Goal: Book appointment/travel/reservation

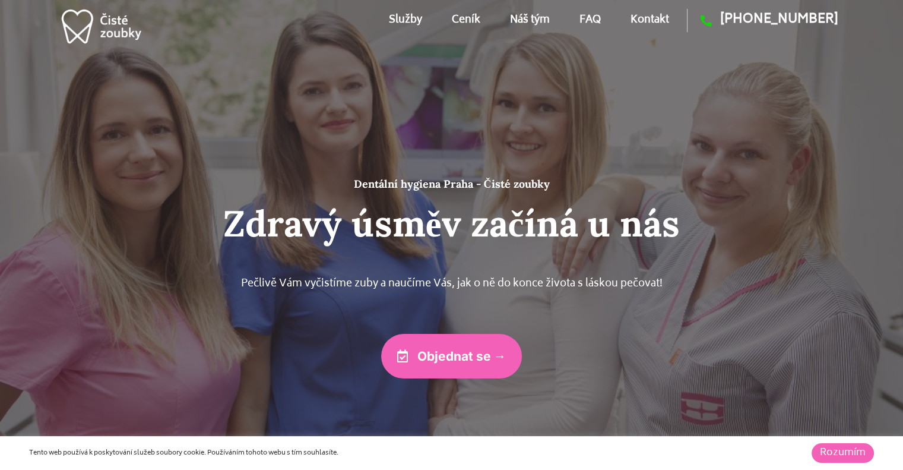
click at [456, 15] on link "Ceník" at bounding box center [466, 19] width 28 height 53
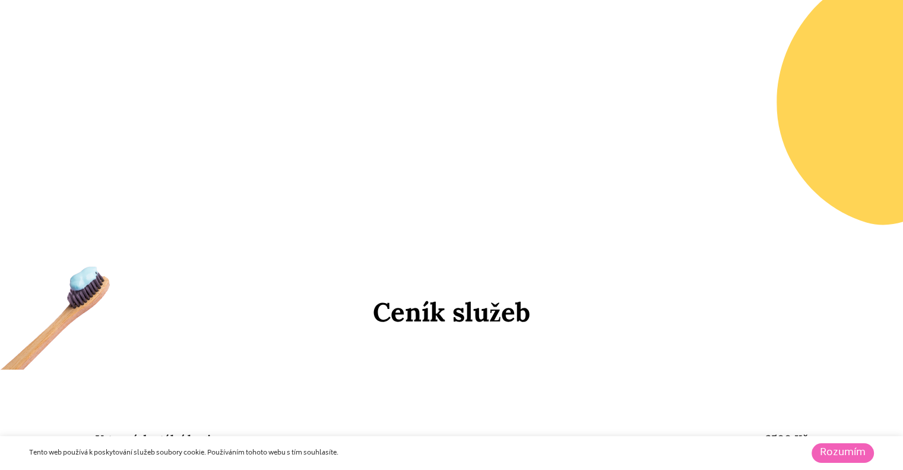
scroll to position [5114, 0]
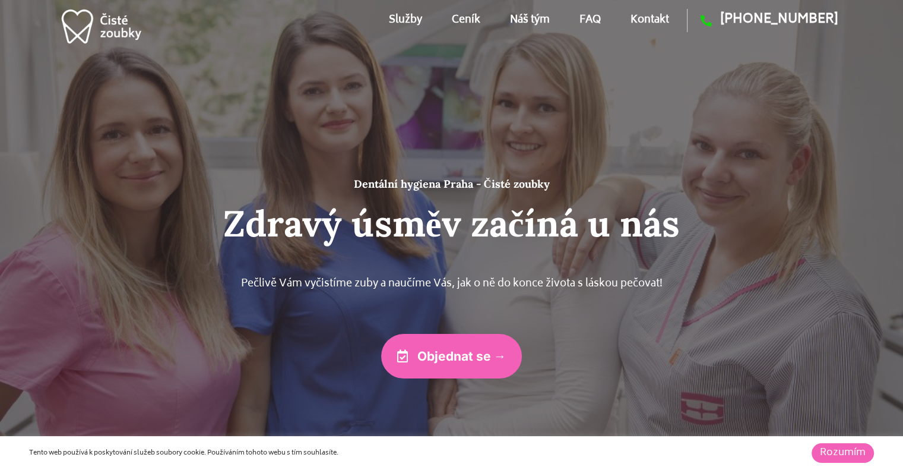
click at [594, 21] on link "FAQ" at bounding box center [589, 19] width 21 height 53
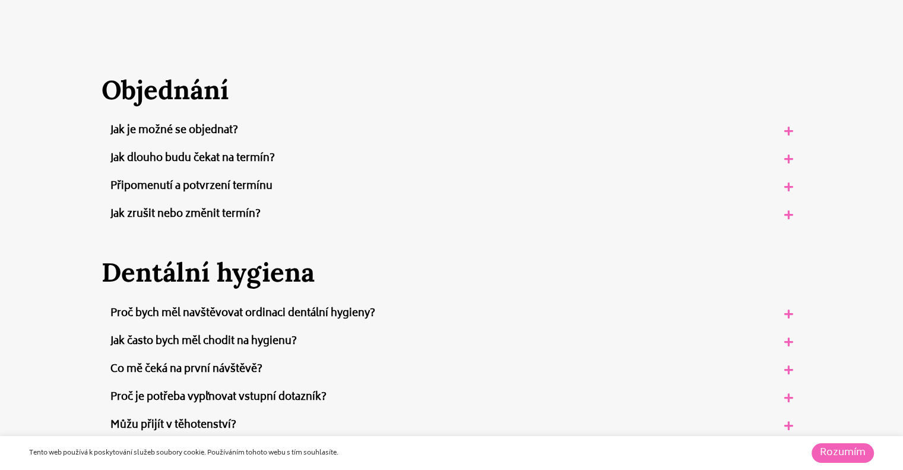
scroll to position [300, 0]
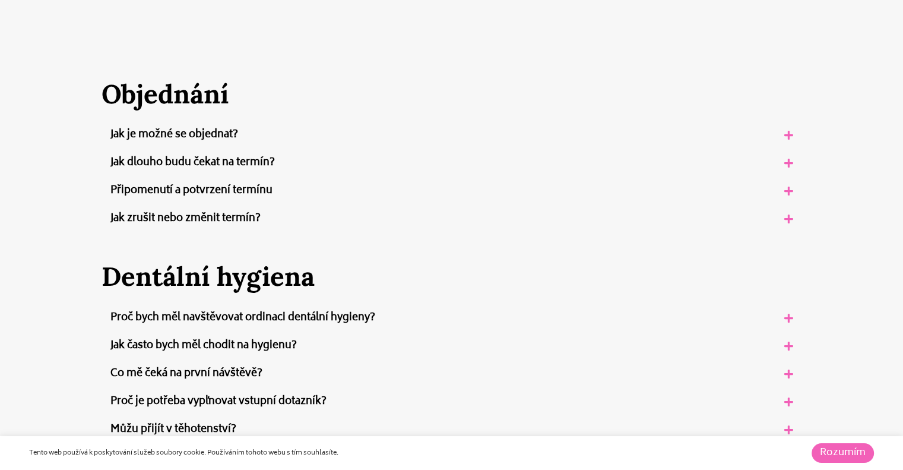
click at [282, 339] on link "Jak často bych měl chodit na hygienu?" at bounding box center [203, 346] width 186 height 18
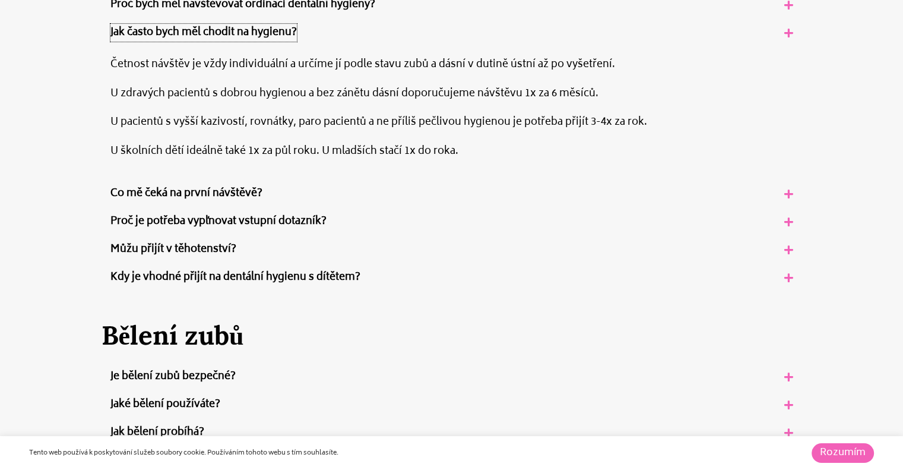
scroll to position [627, 0]
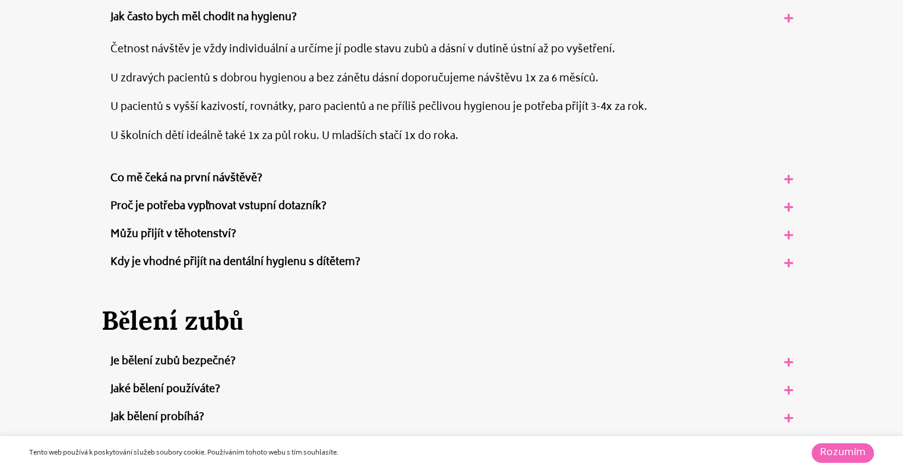
click at [201, 360] on link "Je bělení zubů bezpečné?" at bounding box center [172, 362] width 125 height 18
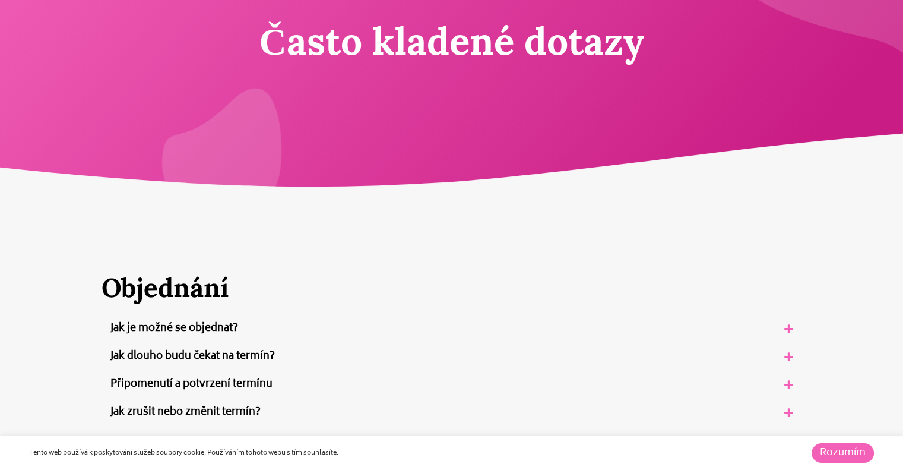
scroll to position [0, 0]
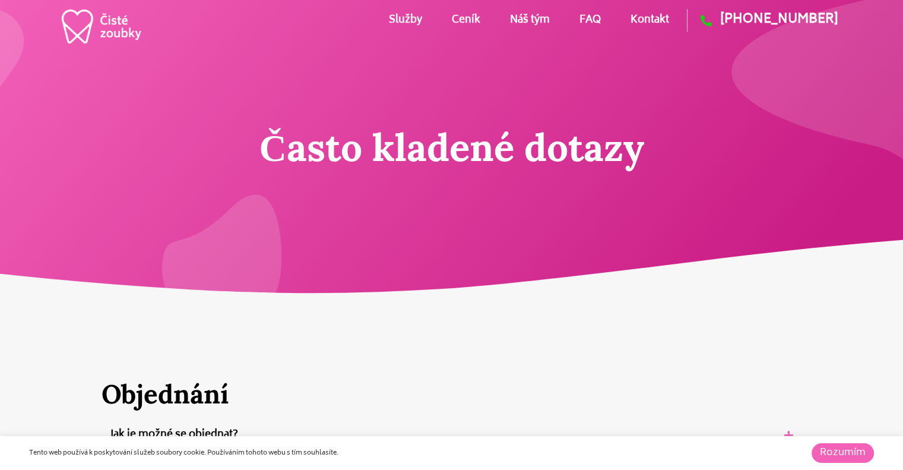
click at [397, 21] on link "Služby" at bounding box center [405, 19] width 33 height 53
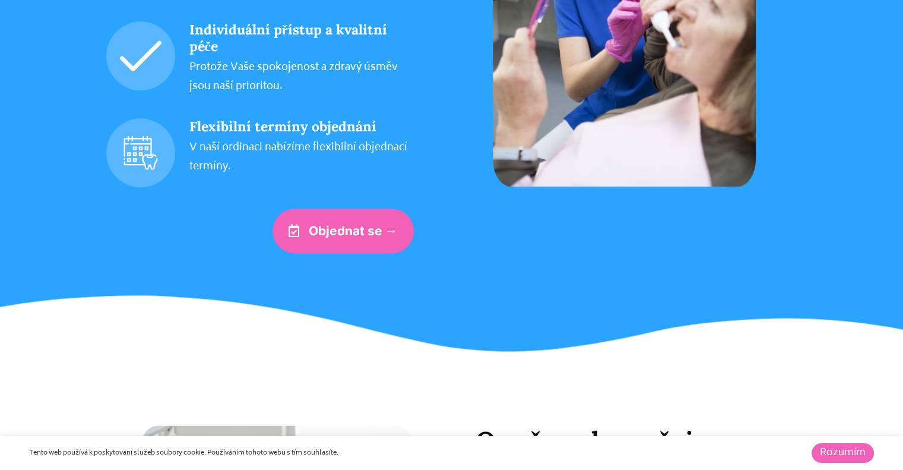
scroll to position [1549, 0]
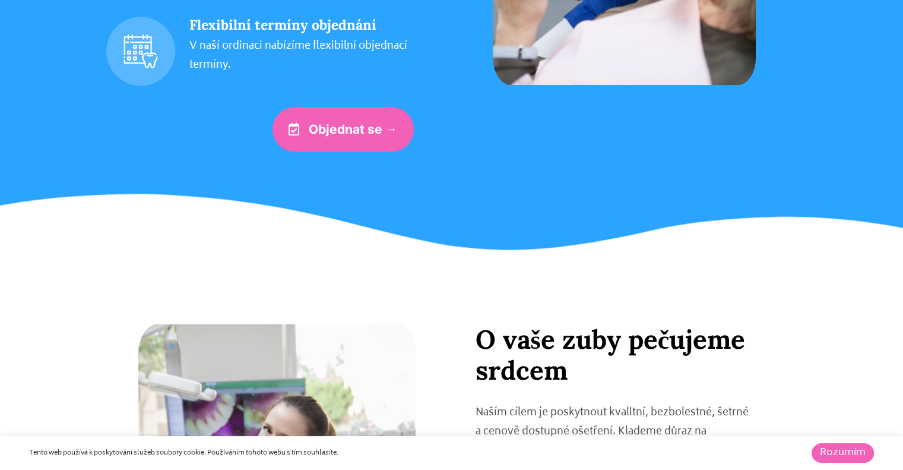
click at [358, 131] on span "Objednat se →" at bounding box center [353, 129] width 89 height 12
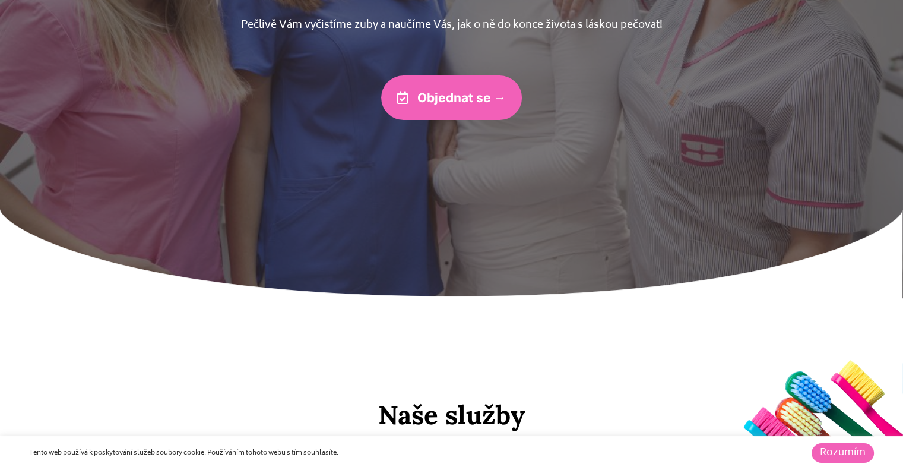
scroll to position [0, 0]
